Goal: Task Accomplishment & Management: Use online tool/utility

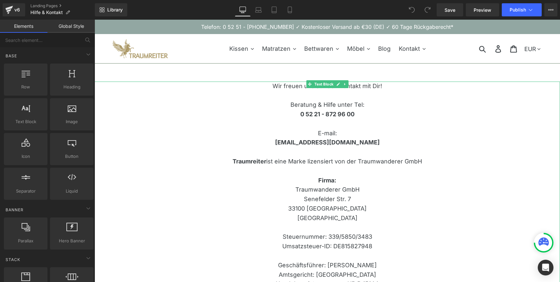
click at [336, 116] on span "0 52 21 - 872 96 00" at bounding box center [328, 114] width 54 height 7
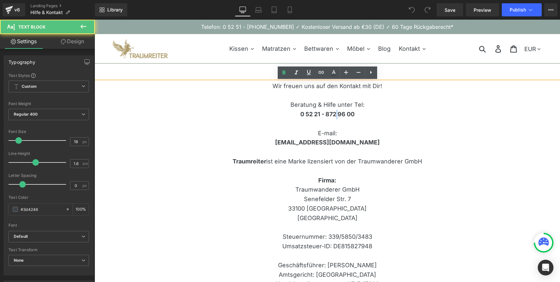
click at [336, 116] on span "0 52 21 - 872 96 00" at bounding box center [328, 114] width 54 height 7
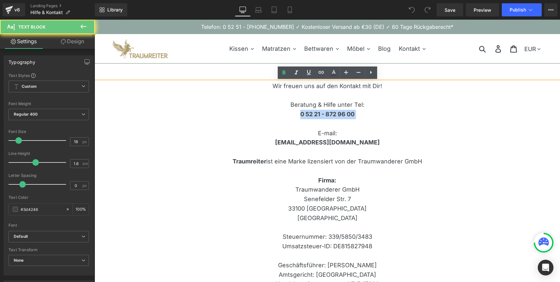
click at [336, 116] on span "0 52 21 - 872 96 00" at bounding box center [328, 114] width 54 height 7
paste div
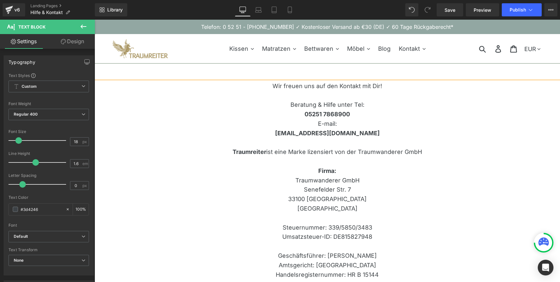
click at [308, 114] on b "‭05251 7868900‬" at bounding box center [328, 114] width 46 height 7
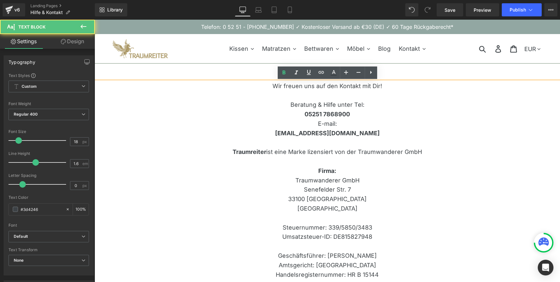
click at [314, 114] on b "‭05251 7868900‬" at bounding box center [328, 114] width 46 height 7
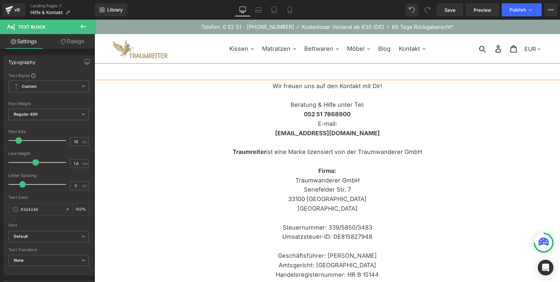
click at [306, 115] on b "‭052 51 7868900‬" at bounding box center [327, 114] width 47 height 7
click at [328, 114] on b "‭0 52 51 7868900‬" at bounding box center [327, 114] width 48 height 7
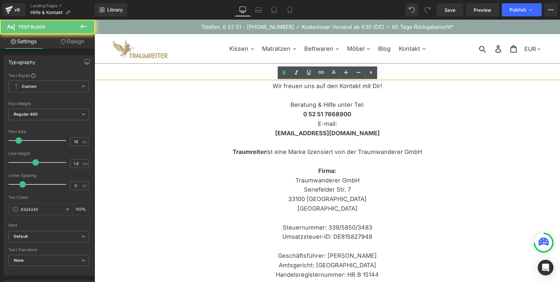
click at [332, 114] on b "‭0 52 51 7868900‬" at bounding box center [327, 114] width 48 height 7
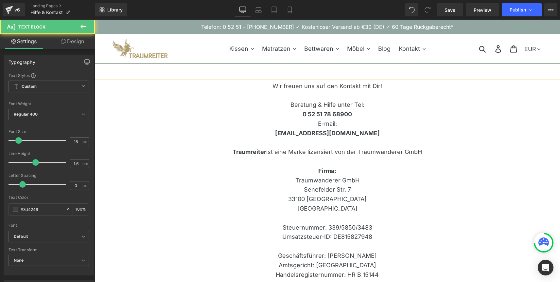
click at [340, 112] on b "‭0 52 51 78 68900‬" at bounding box center [327, 114] width 49 height 7
click at [322, 114] on b "‭0 52 51 78 68 900‬" at bounding box center [327, 114] width 51 height 7
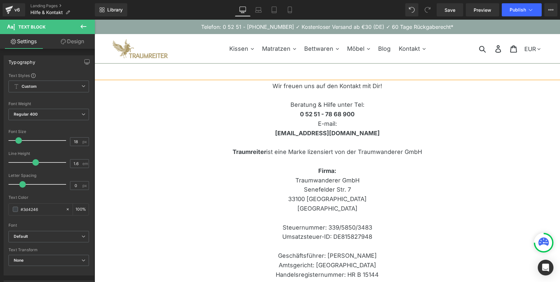
click at [363, 119] on p "‭0 52 51 - 78 68 900‬ E-mail:" at bounding box center [328, 119] width 466 height 19
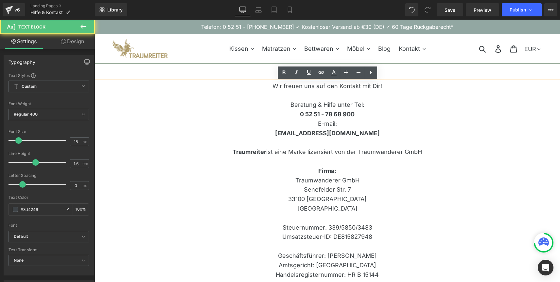
click at [326, 140] on p "[EMAIL_ADDRESS][DOMAIN_NAME]" at bounding box center [328, 138] width 466 height 19
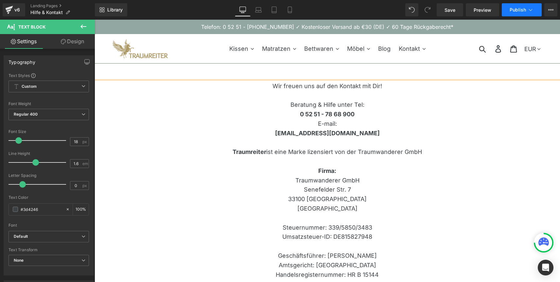
click at [520, 11] on span "Publish" at bounding box center [518, 9] width 16 height 5
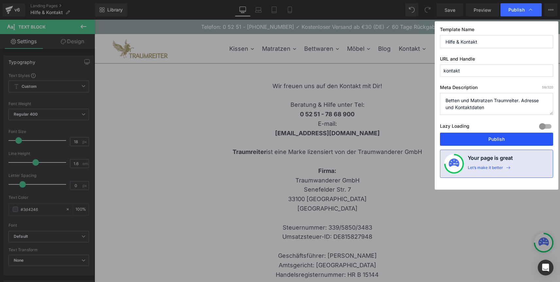
click at [498, 139] on button "Publish" at bounding box center [496, 139] width 113 height 13
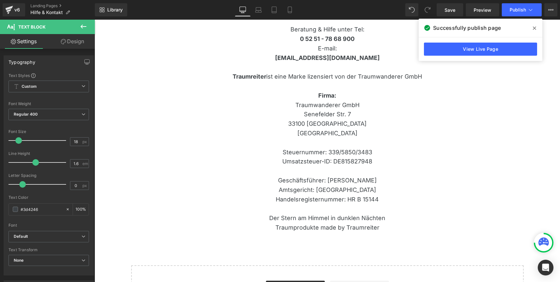
scroll to position [117, 0]
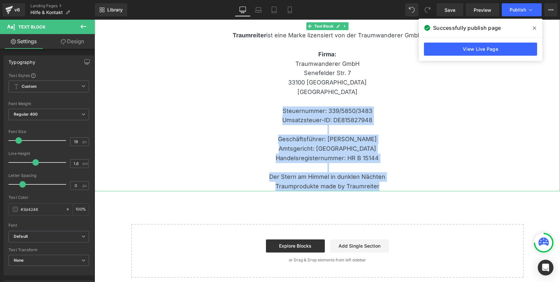
drag, startPoint x: 282, startPoint y: 110, endPoint x: 391, endPoint y: 182, distance: 130.4
click at [391, 182] on p "Firma: Traumwanderer GmbH Senefelder Str. 7 33100 Paderborn Deutschland Steuern…" at bounding box center [328, 120] width 466 height 141
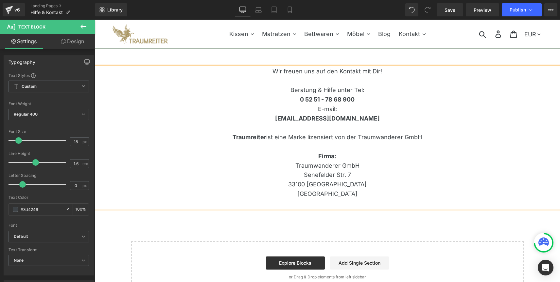
scroll to position [11, 0]
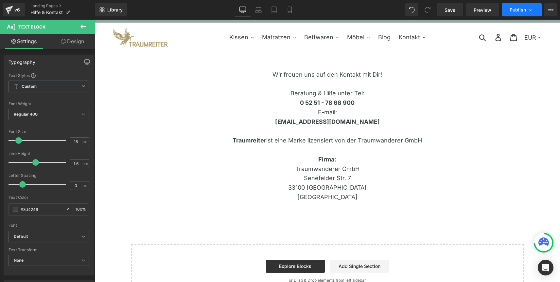
click at [517, 11] on span "Publish" at bounding box center [518, 9] width 16 height 5
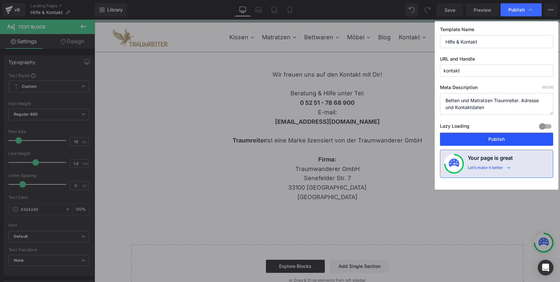
click at [502, 140] on button "Publish" at bounding box center [496, 139] width 113 height 13
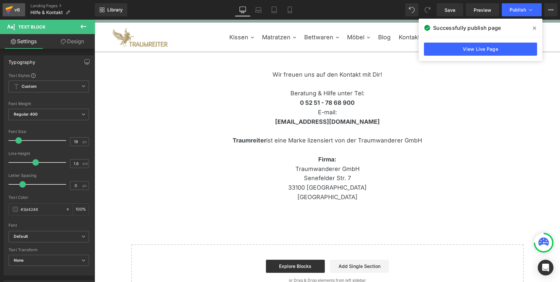
click at [12, 8] on icon at bounding box center [9, 10] width 8 height 16
